Goal: Book appointment/travel/reservation

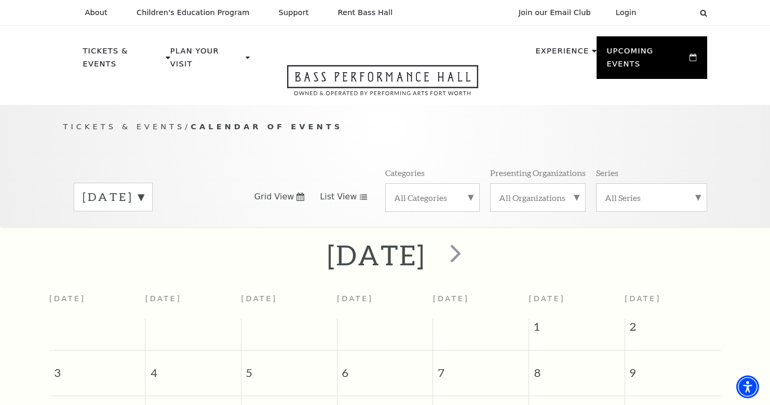
click at [360, 194] on use at bounding box center [363, 197] width 7 height 6
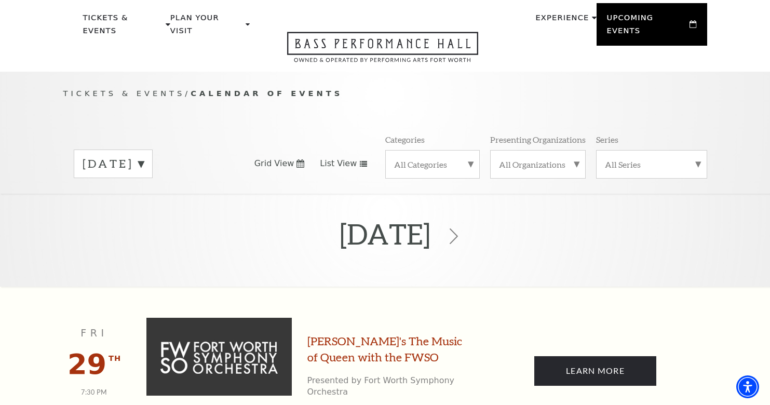
scroll to position [21, 0]
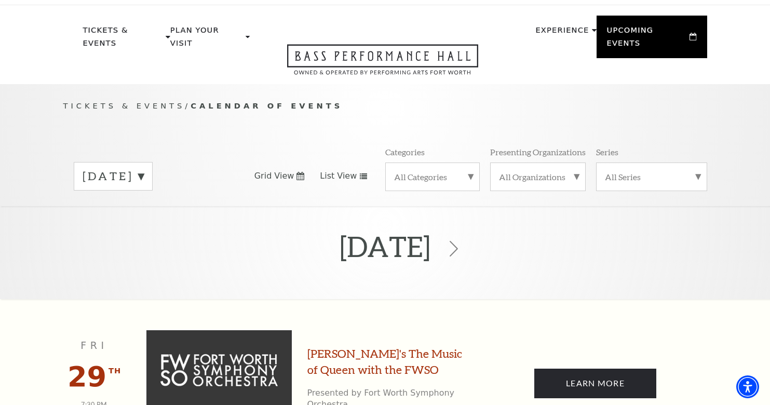
click at [474, 232] on div "August 2025" at bounding box center [385, 249] width 770 height 70
click at [431, 232] on h2 "August 2025" at bounding box center [385, 246] width 91 height 65
click at [464, 239] on icon at bounding box center [454, 249] width 20 height 20
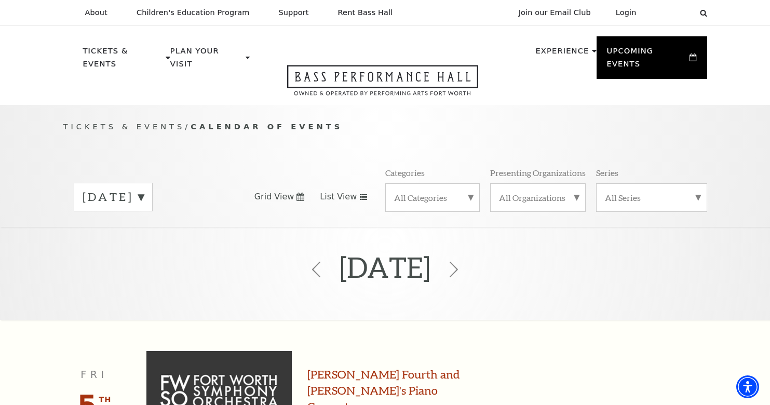
scroll to position [0, 0]
click at [144, 189] on label "September 2025" at bounding box center [113, 197] width 61 height 16
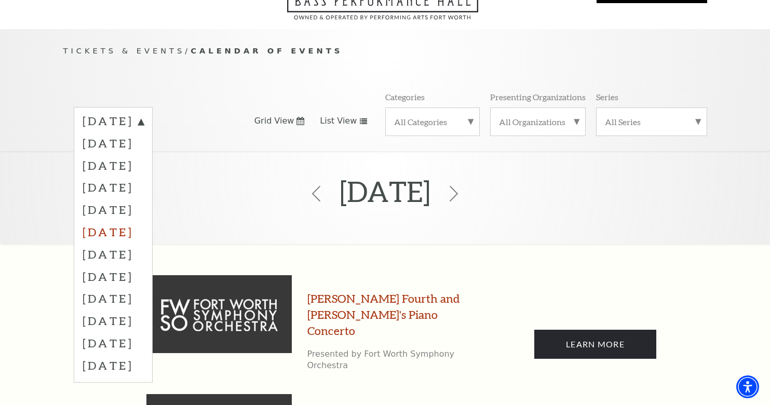
scroll to position [89, 0]
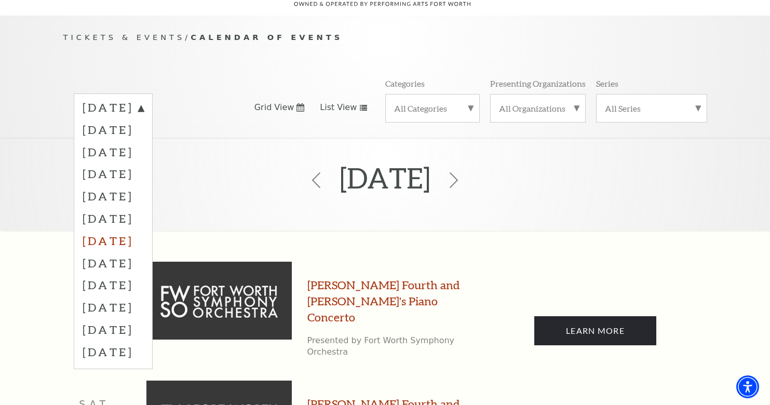
click at [144, 230] on label "February 2026" at bounding box center [113, 241] width 61 height 22
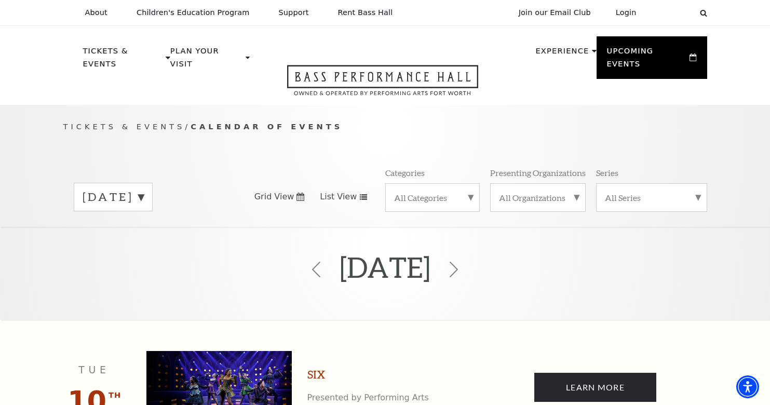
scroll to position [0, 0]
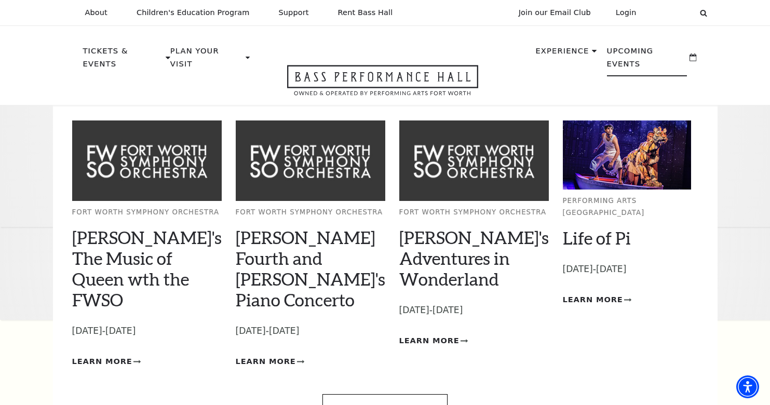
click at [643, 50] on p "Upcoming Events" at bounding box center [647, 61] width 81 height 32
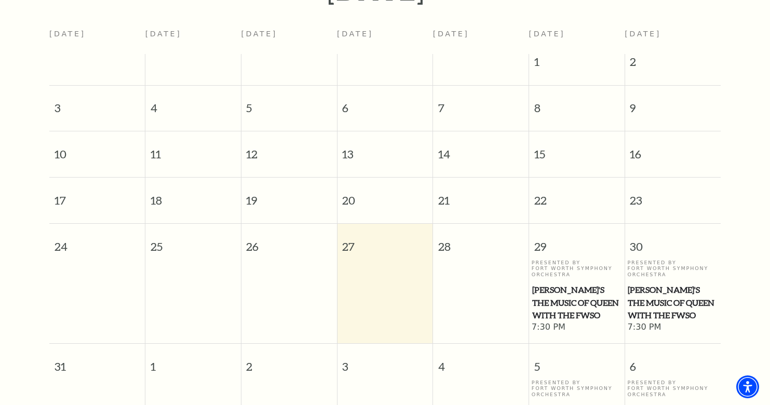
scroll to position [144, 0]
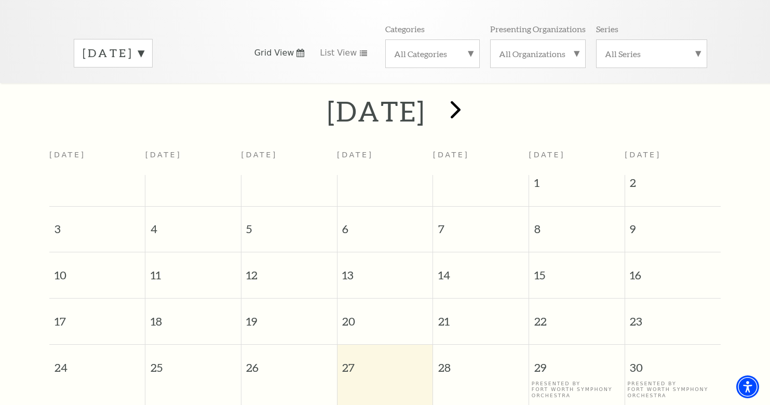
click at [471, 104] on span "next" at bounding box center [456, 110] width 30 height 30
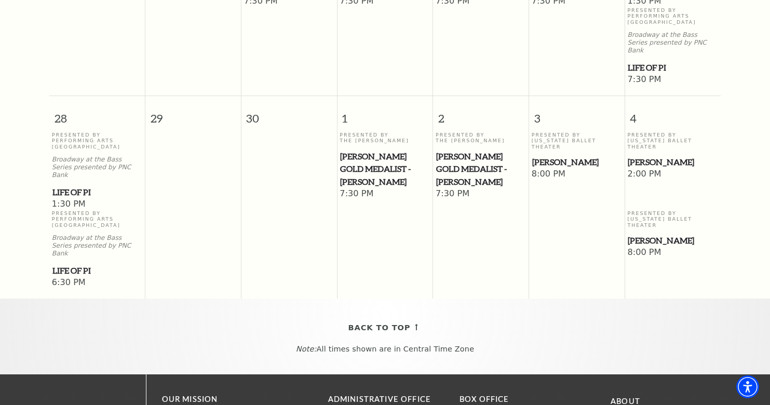
scroll to position [839, 0]
click at [484, 150] on span "[PERSON_NAME] Gold Medalist - [PERSON_NAME]" at bounding box center [480, 169] width 89 height 38
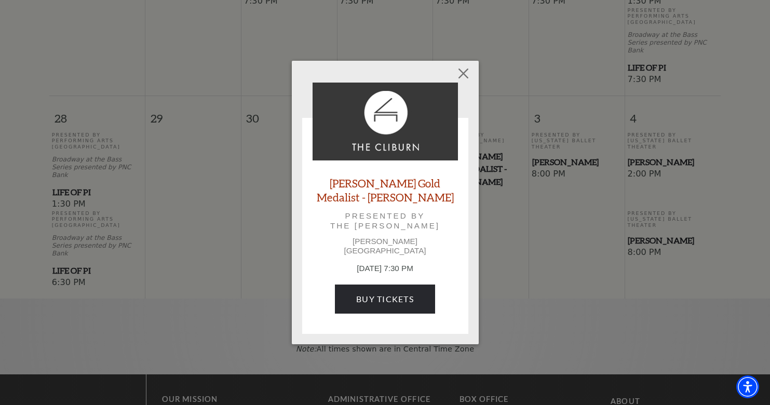
click at [396, 188] on link "[PERSON_NAME] Gold Medalist - [PERSON_NAME]" at bounding box center [385, 190] width 145 height 28
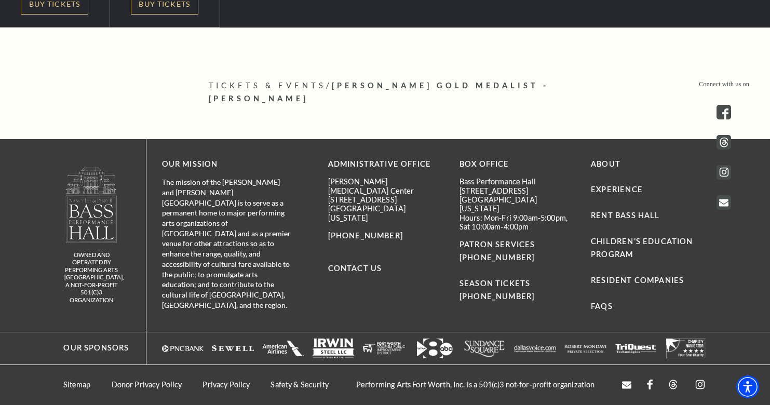
scroll to position [283, 0]
